Goal: Check status: Check status

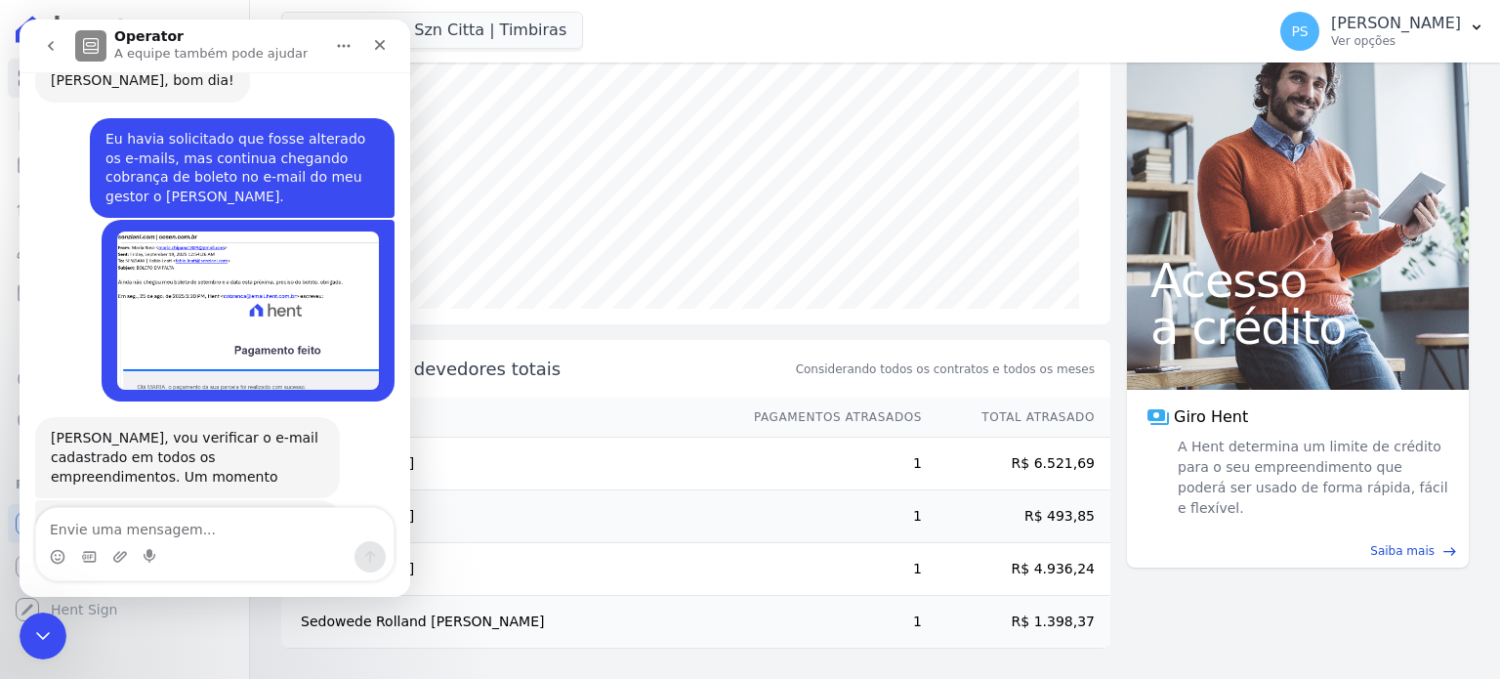
scroll to position [6787, 0]
click at [376, 41] on icon "Fechar" at bounding box center [380, 45] width 11 height 11
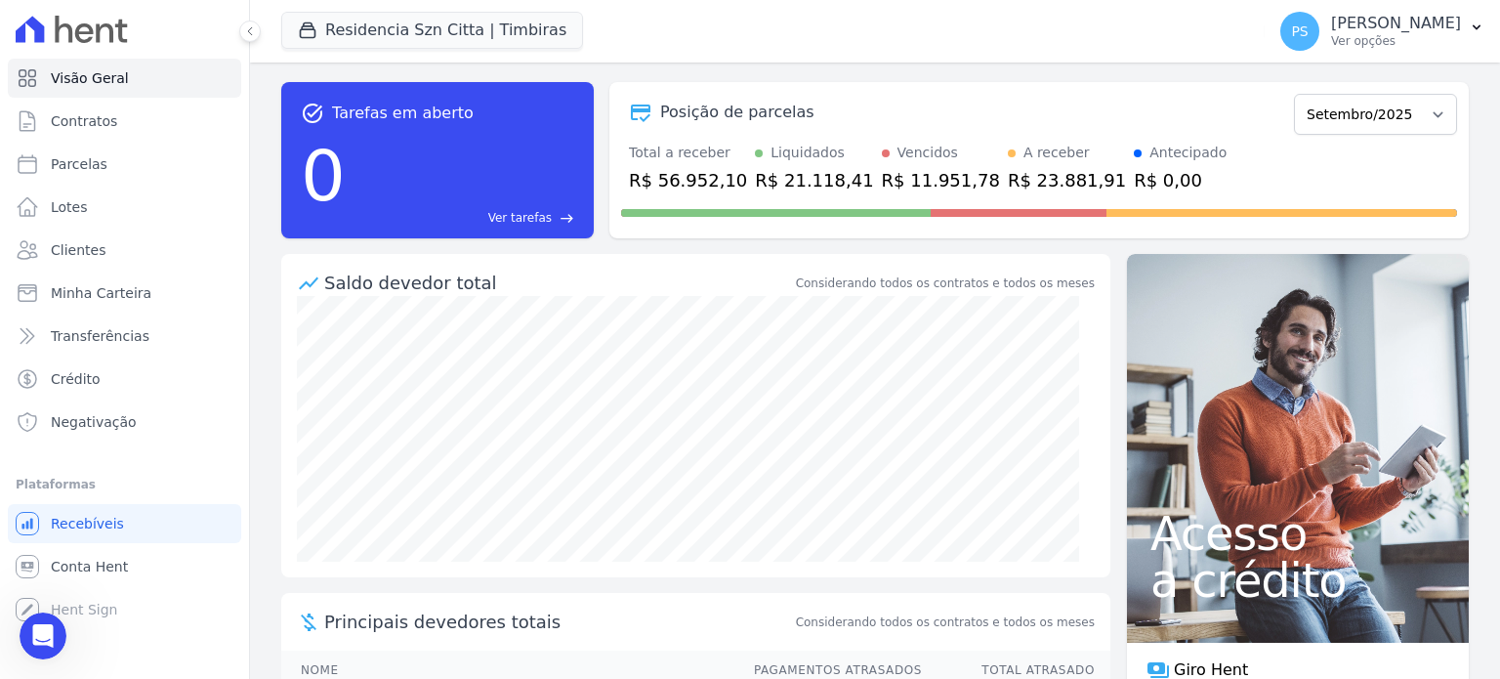
scroll to position [0, 0]
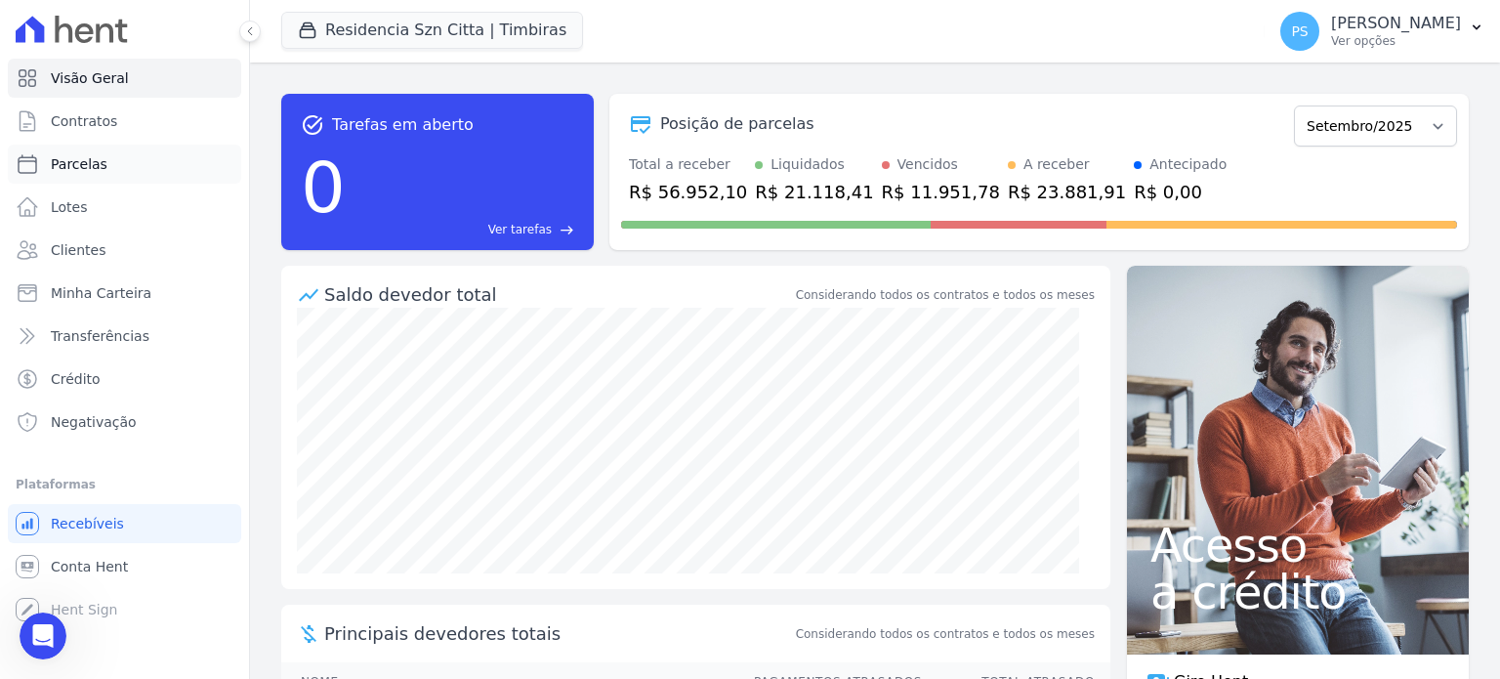
click at [68, 166] on span "Parcelas" at bounding box center [79, 164] width 57 height 20
select select
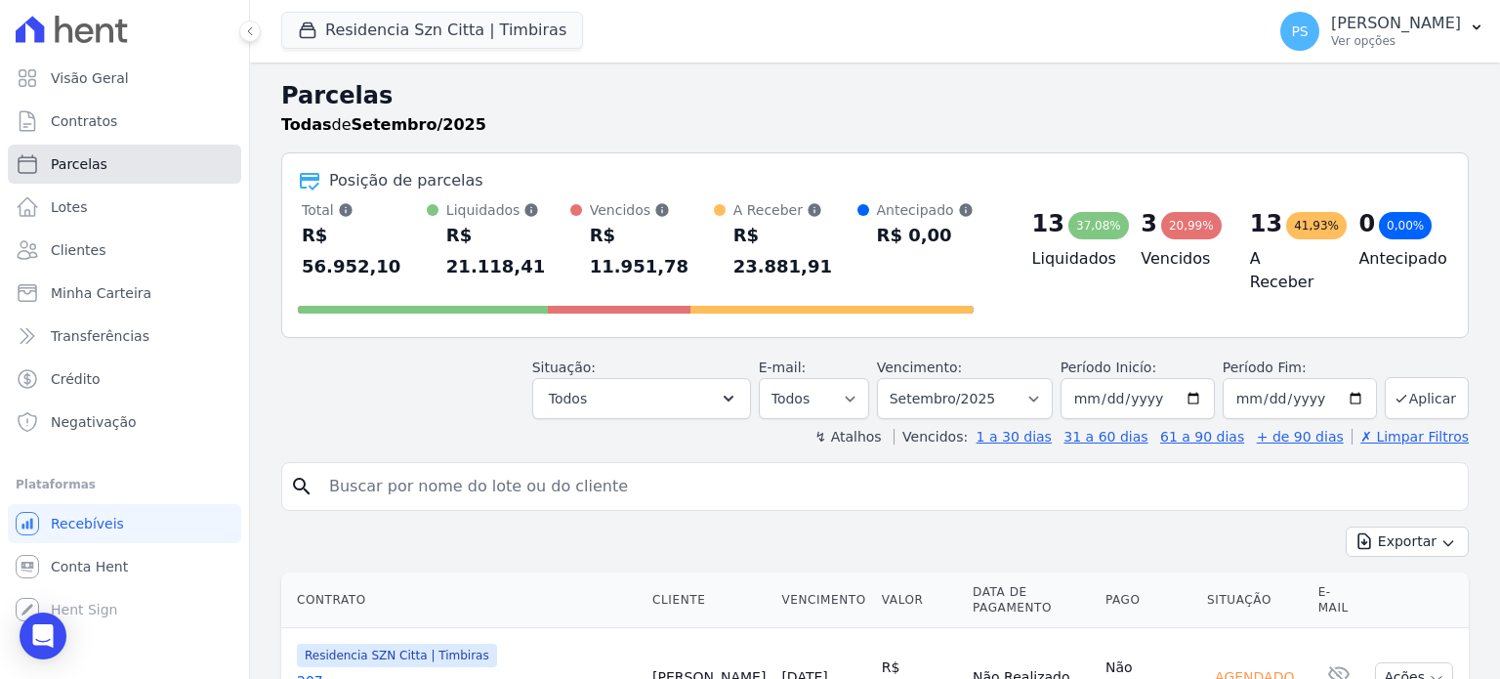
click at [71, 164] on span "Parcelas" at bounding box center [79, 164] width 57 height 20
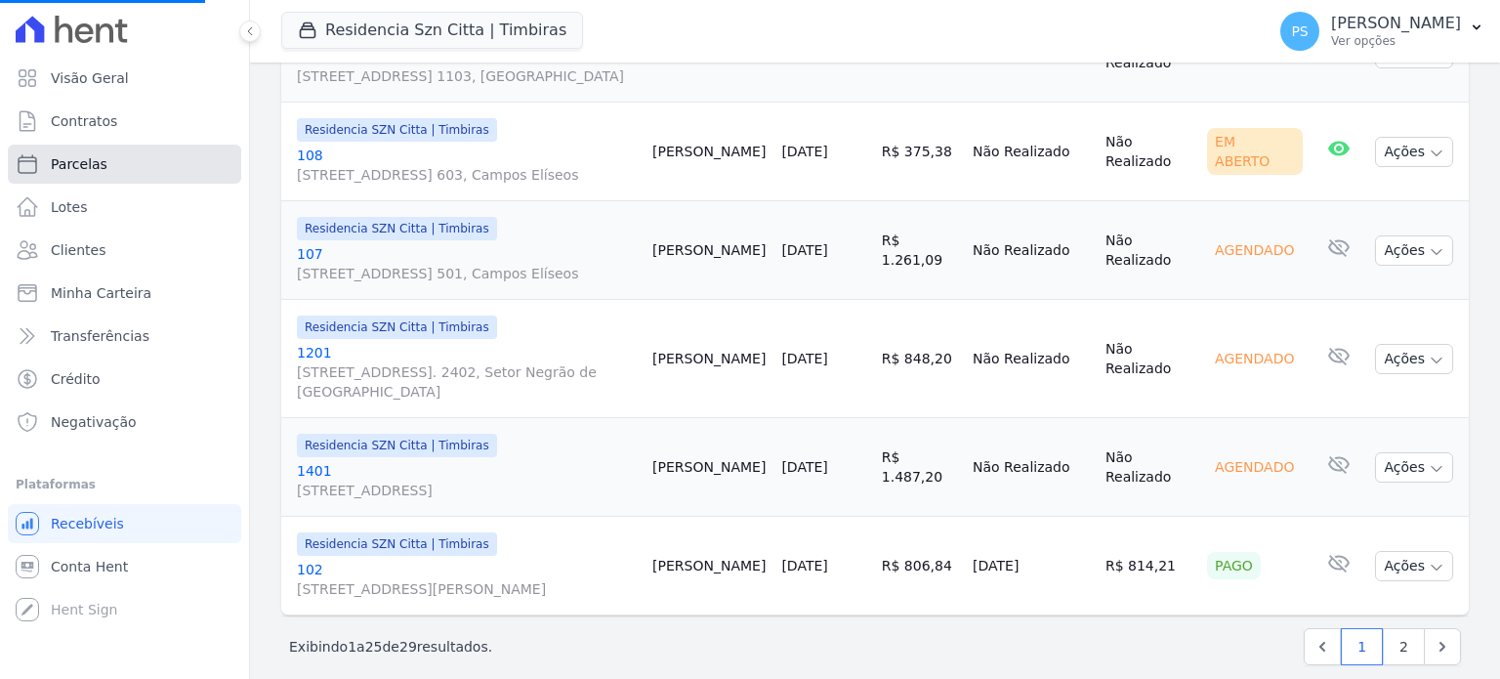
scroll to position [2519, 0]
select select
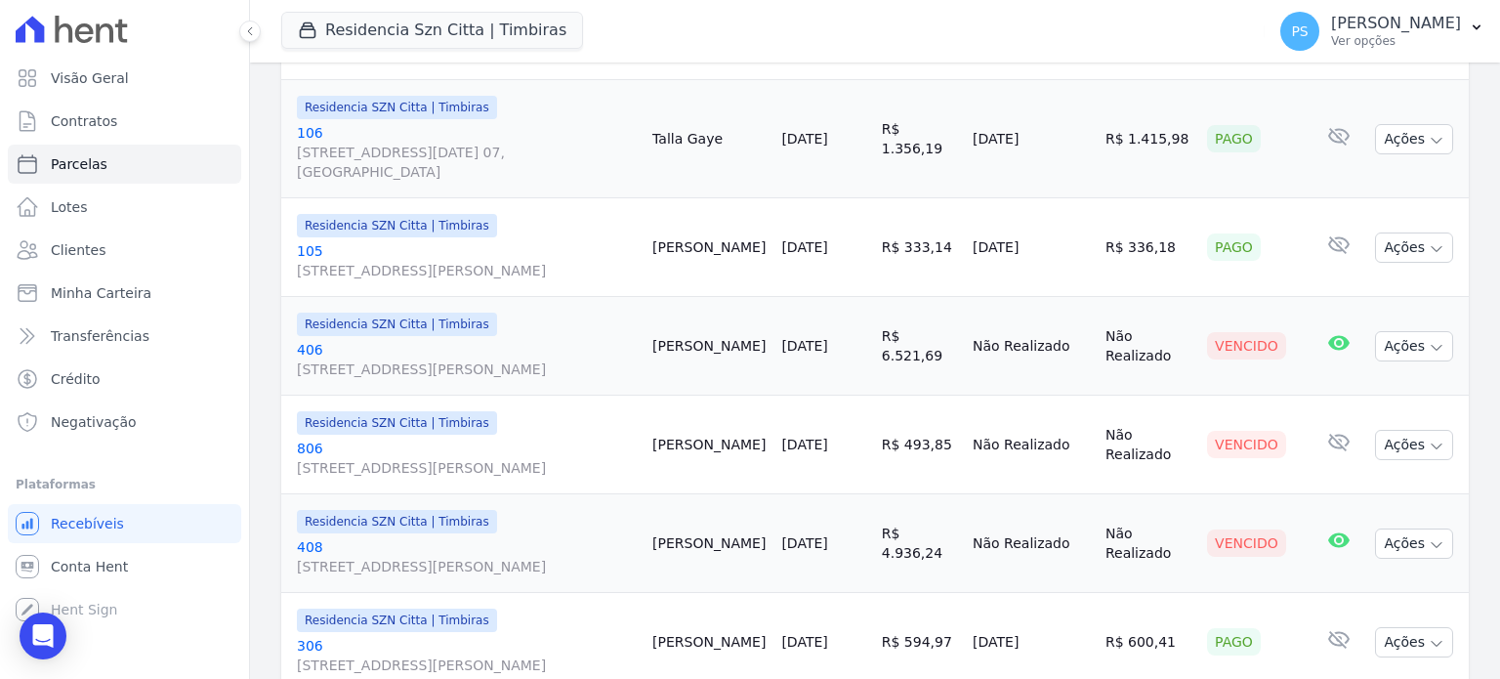
scroll to position [1855, 0]
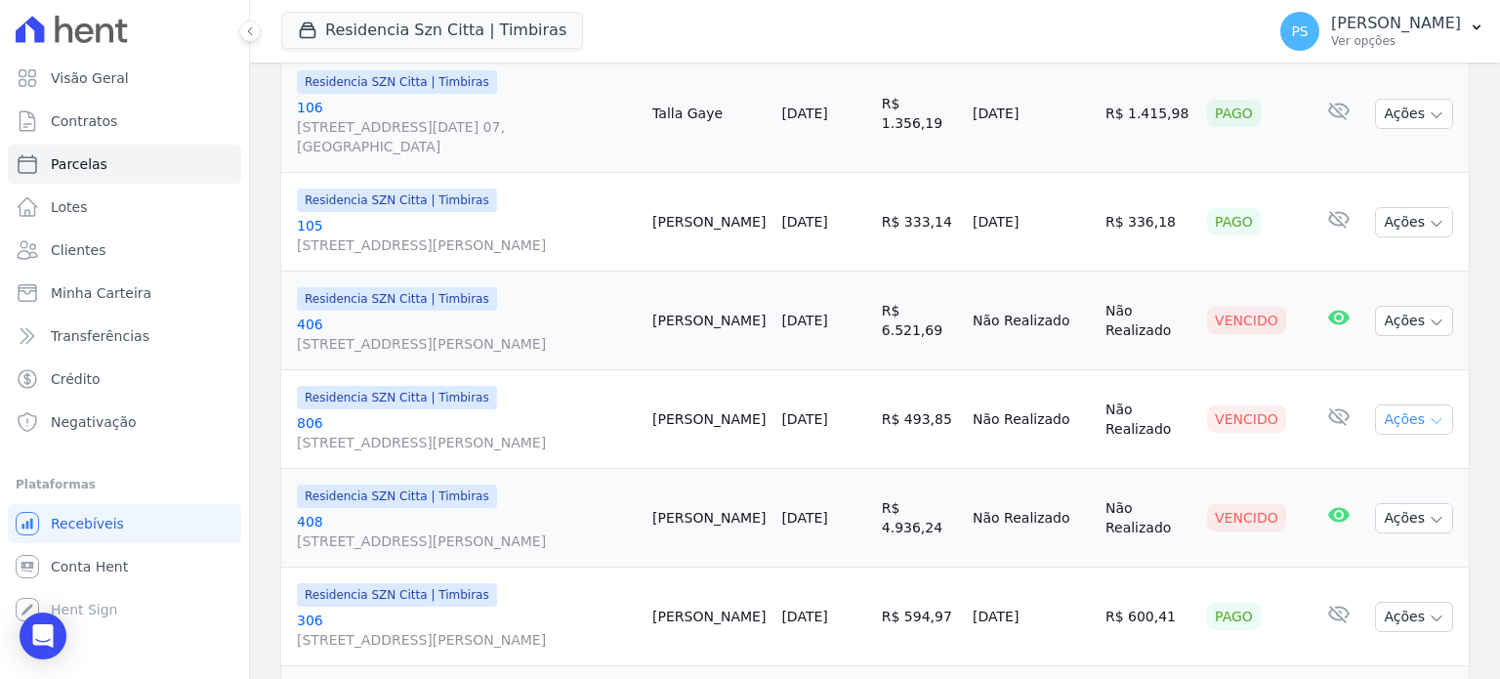
click at [1429, 404] on button "Ações" at bounding box center [1414, 419] width 78 height 30
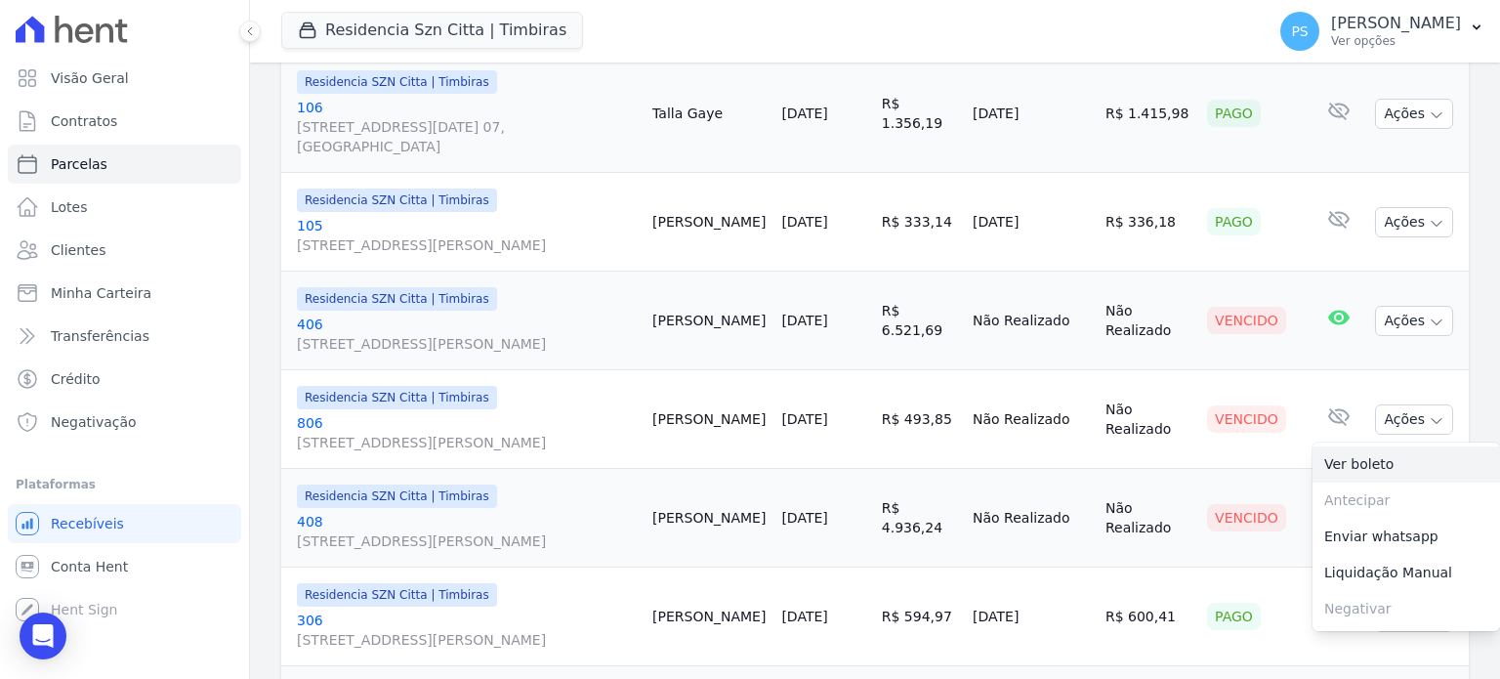
click at [1336, 446] on link "Ver boleto" at bounding box center [1405, 464] width 187 height 36
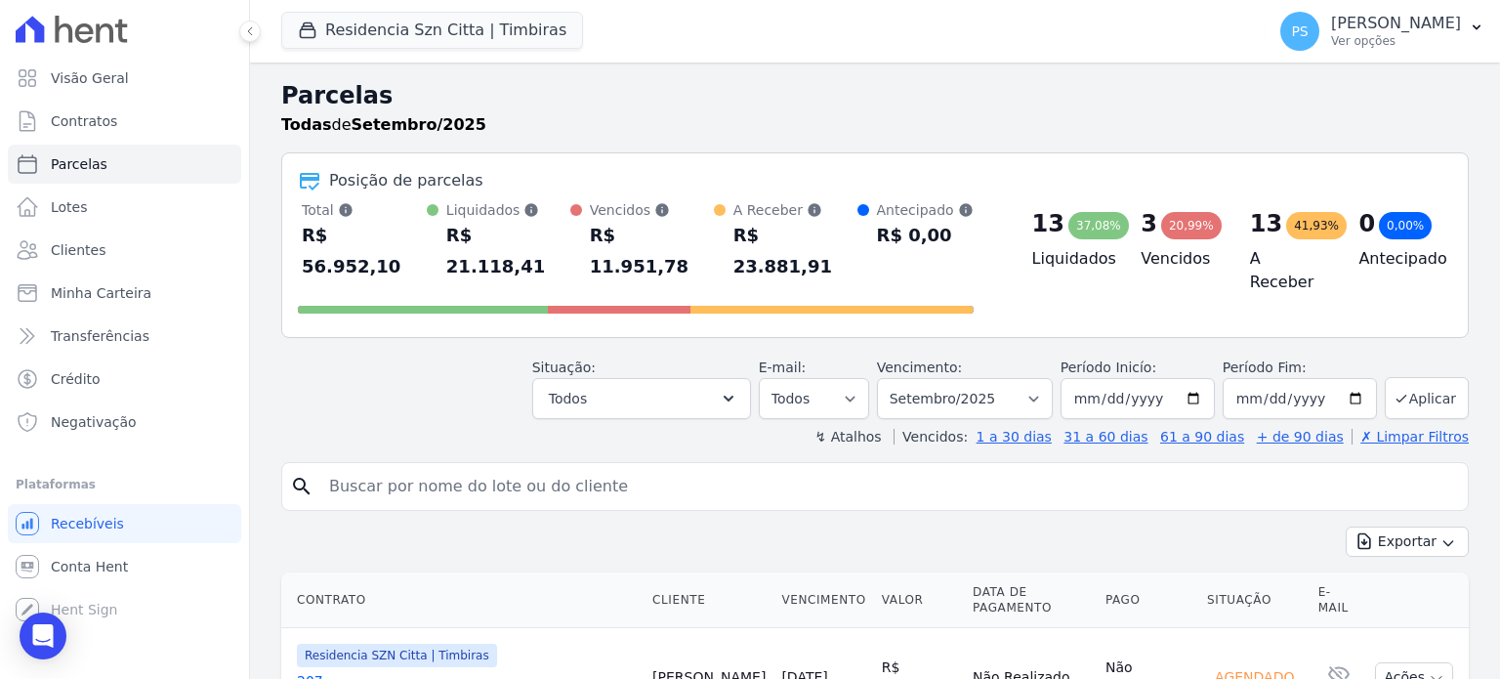
scroll to position [0, 0]
click at [609, 467] on input "search" at bounding box center [888, 486] width 1142 height 39
type input "nathalia s"
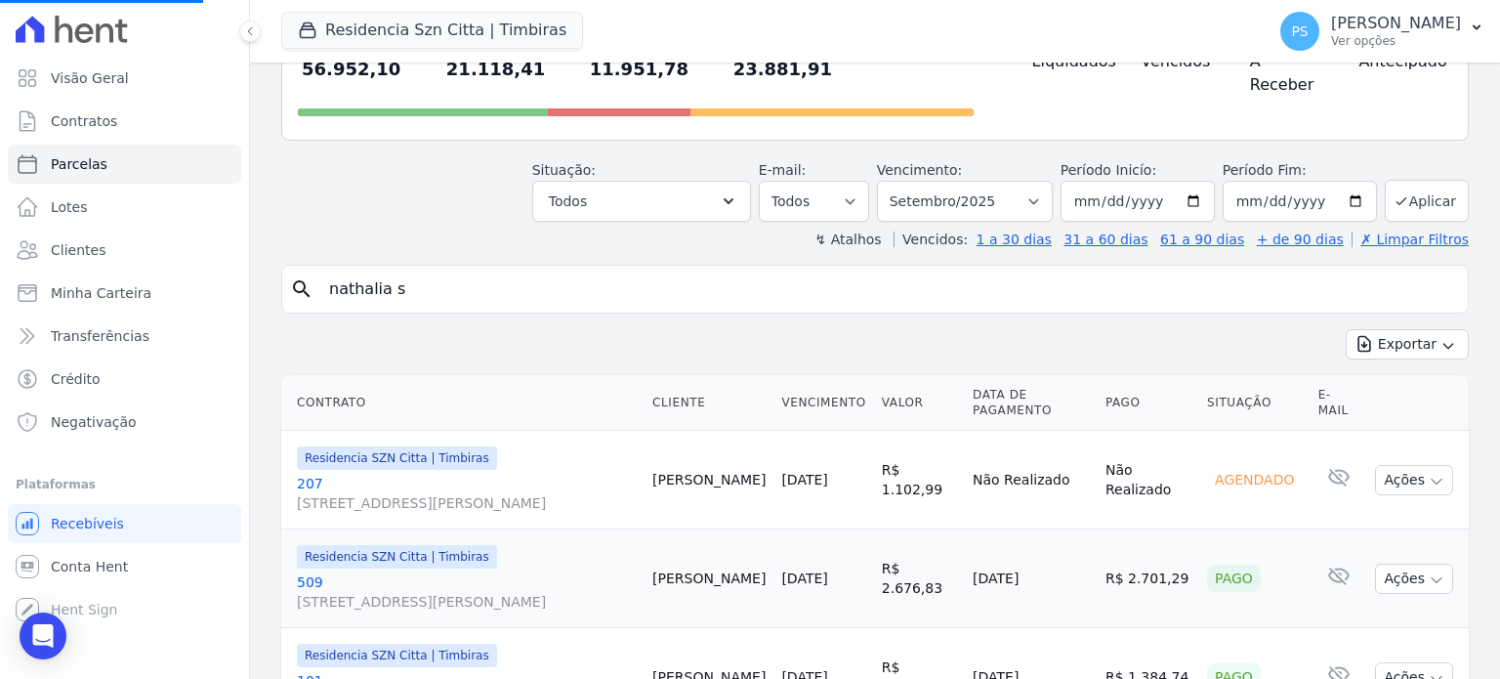
scroll to position [195, 0]
select select
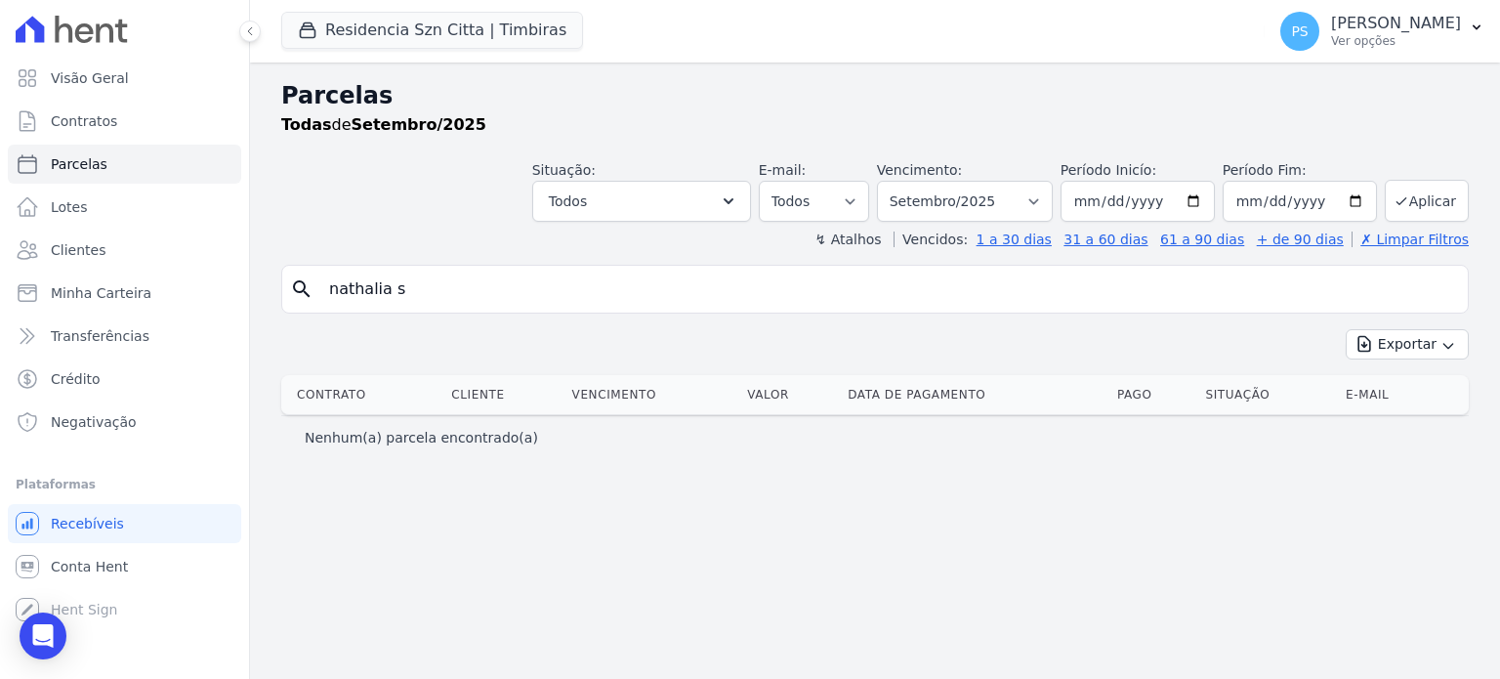
click at [455, 295] on input "nathalia s" at bounding box center [888, 288] width 1142 height 39
type input "nathalia"
select select
